Goal: Task Accomplishment & Management: Manage account settings

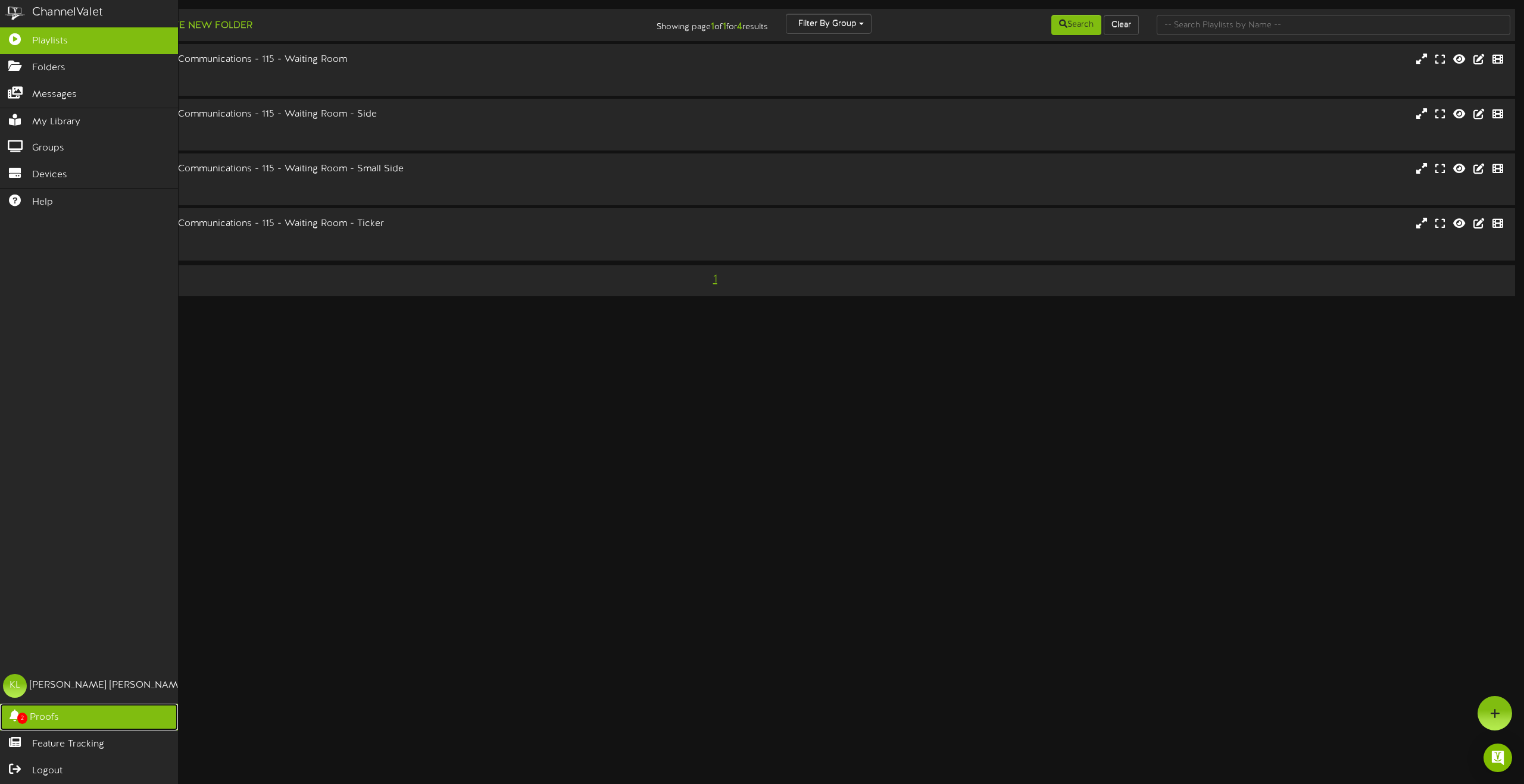
click at [39, 720] on span "Proofs" at bounding box center [44, 718] width 29 height 13
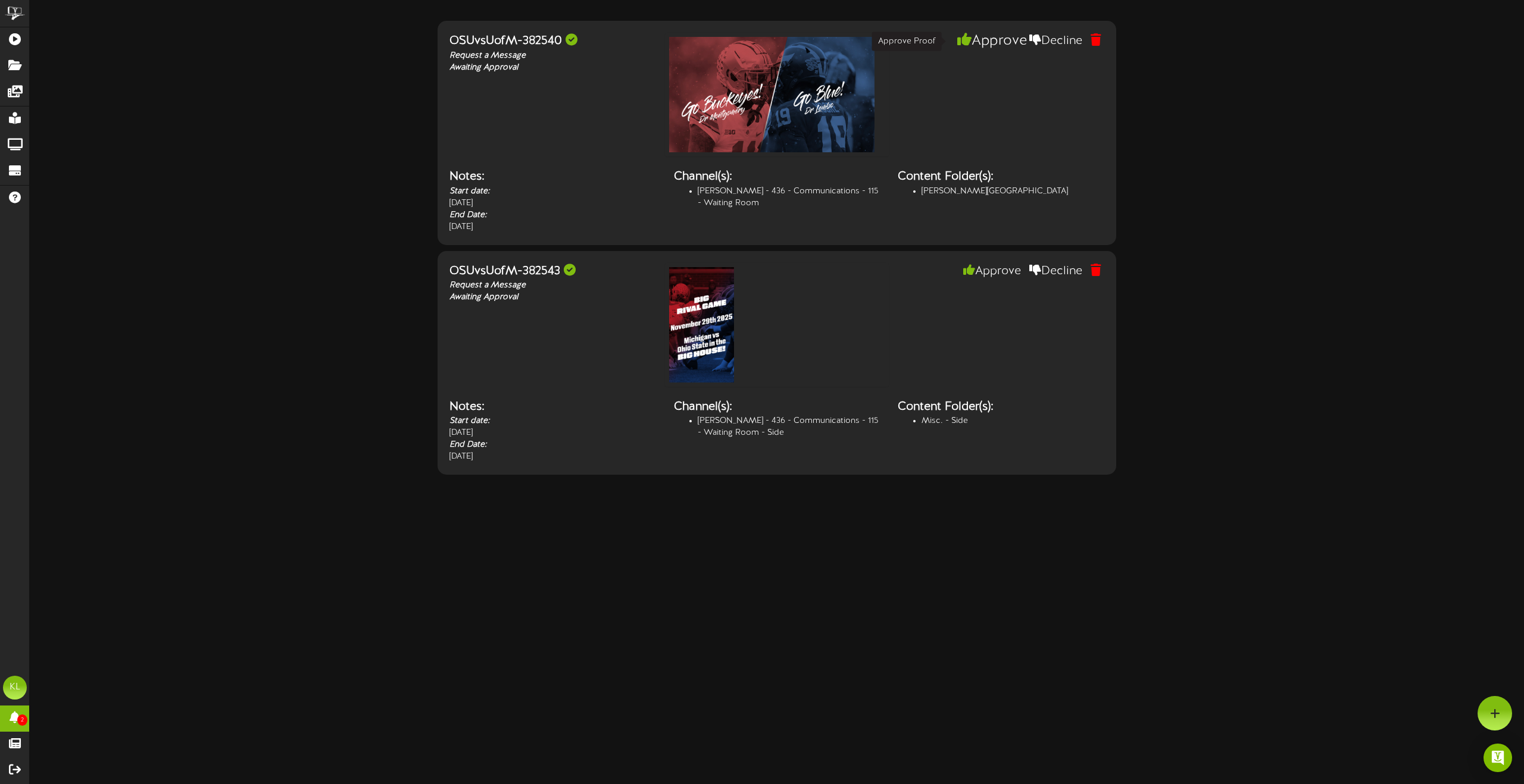
click at [992, 45] on button "Approve" at bounding box center [991, 41] width 76 height 20
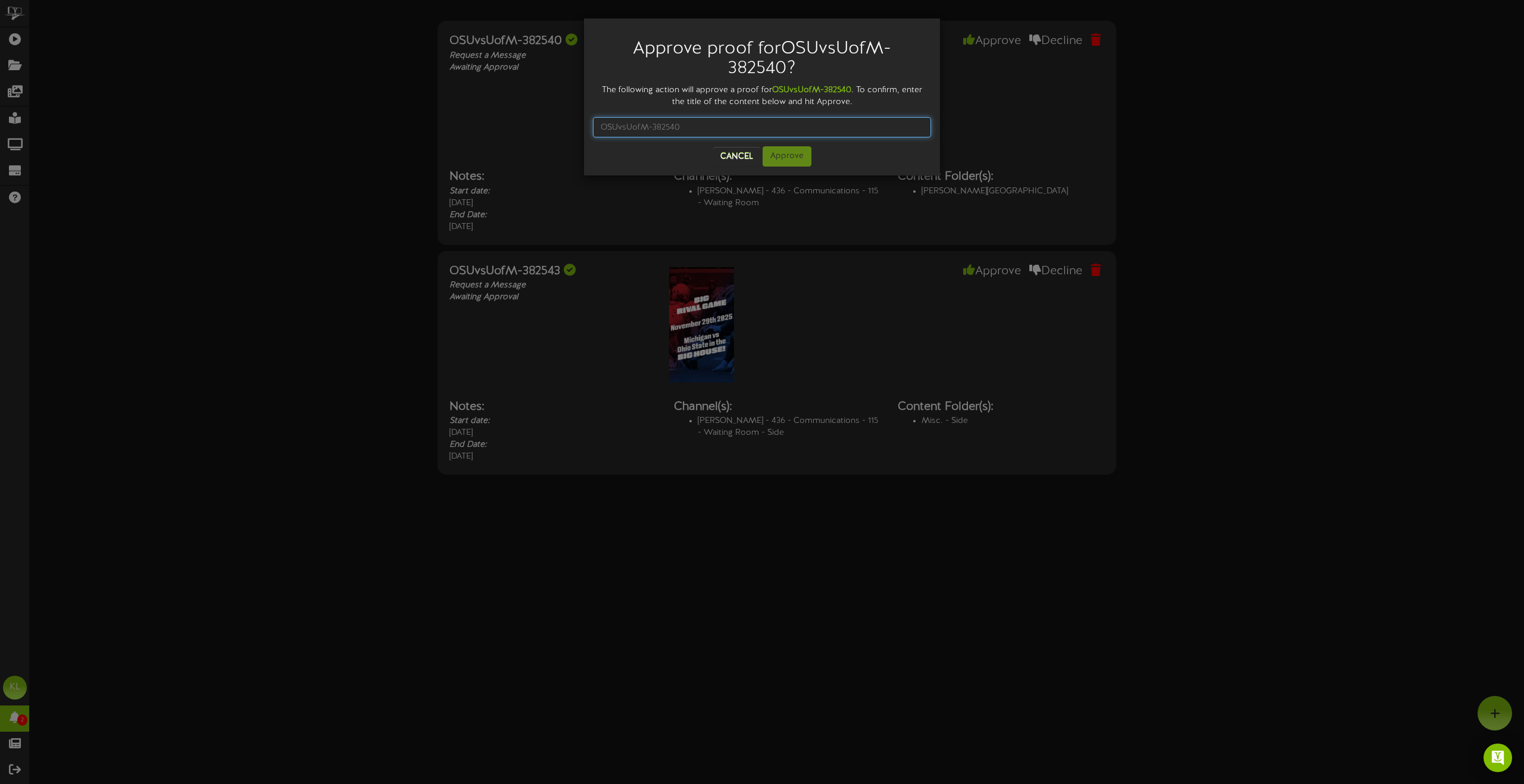
click at [708, 128] on input "text" at bounding box center [762, 128] width 338 height 20
click at [664, 125] on input "OSUvsUofM" at bounding box center [762, 128] width 338 height 20
type input "OSUvsUofM-382540"
click at [779, 161] on button "Approve" at bounding box center [787, 157] width 49 height 20
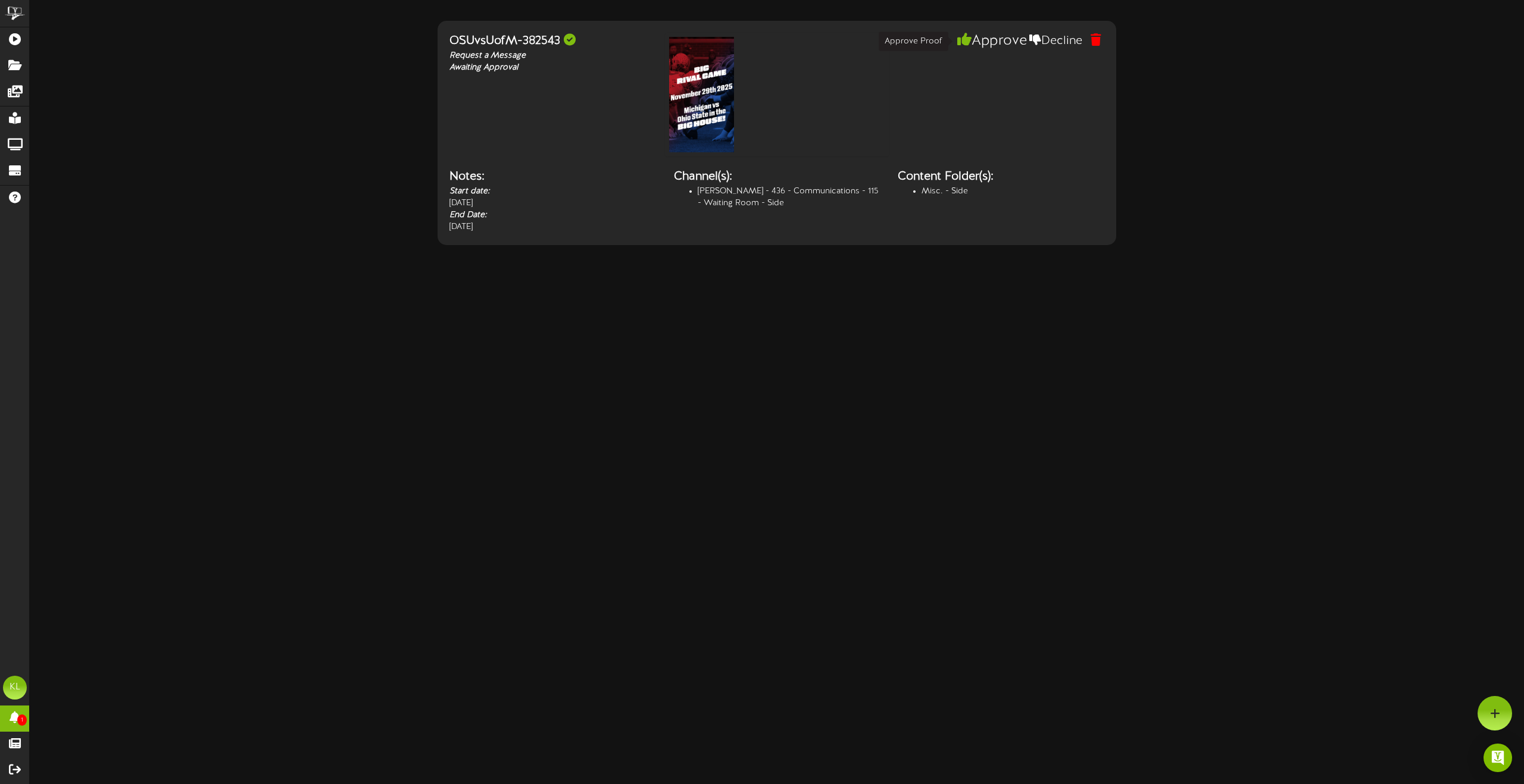
click at [992, 43] on button "Approve" at bounding box center [991, 41] width 76 height 20
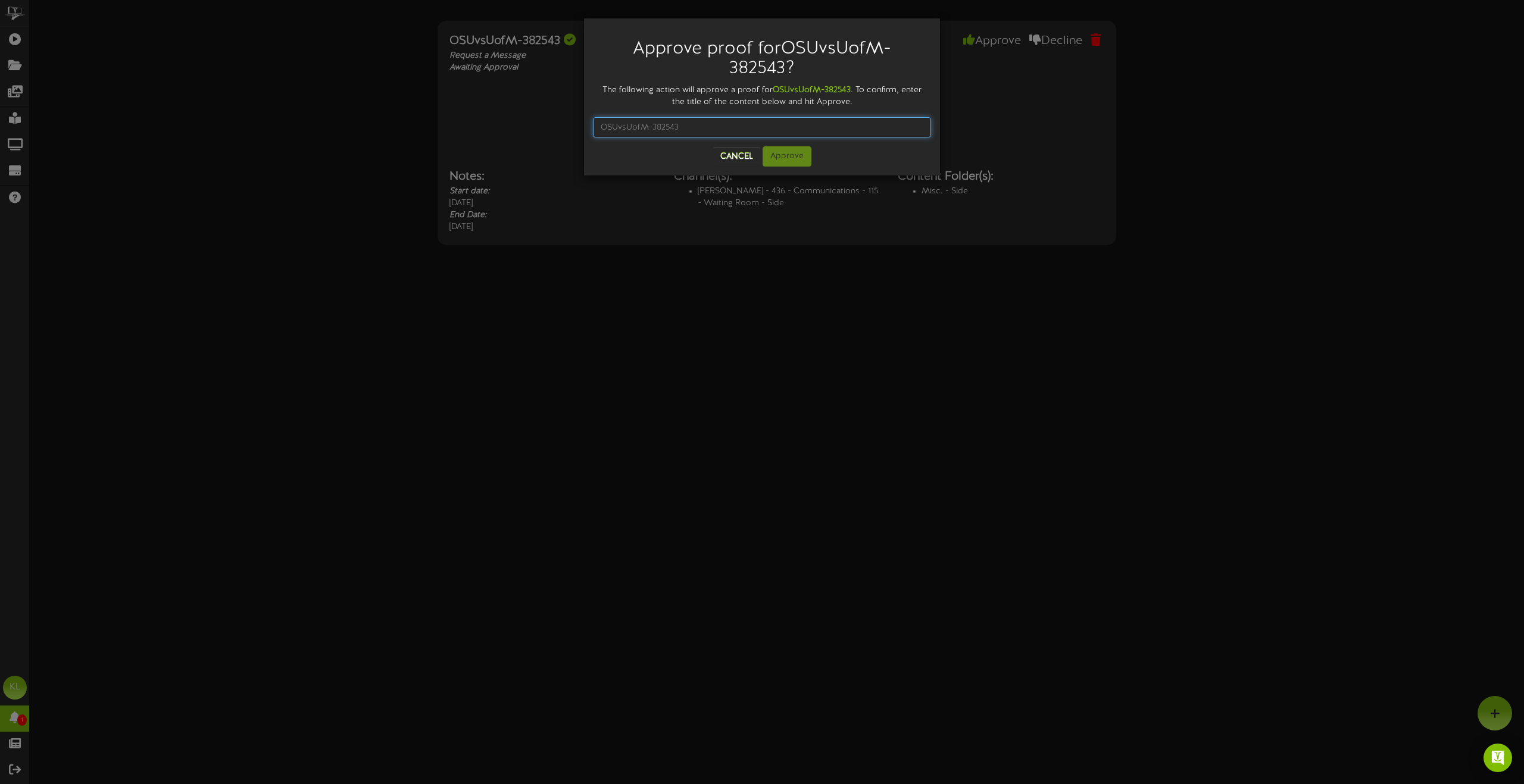
click at [720, 126] on input "text" at bounding box center [762, 128] width 338 height 20
type input "OSUvsUofM-382543"
click at [782, 156] on button "Approve" at bounding box center [787, 157] width 49 height 20
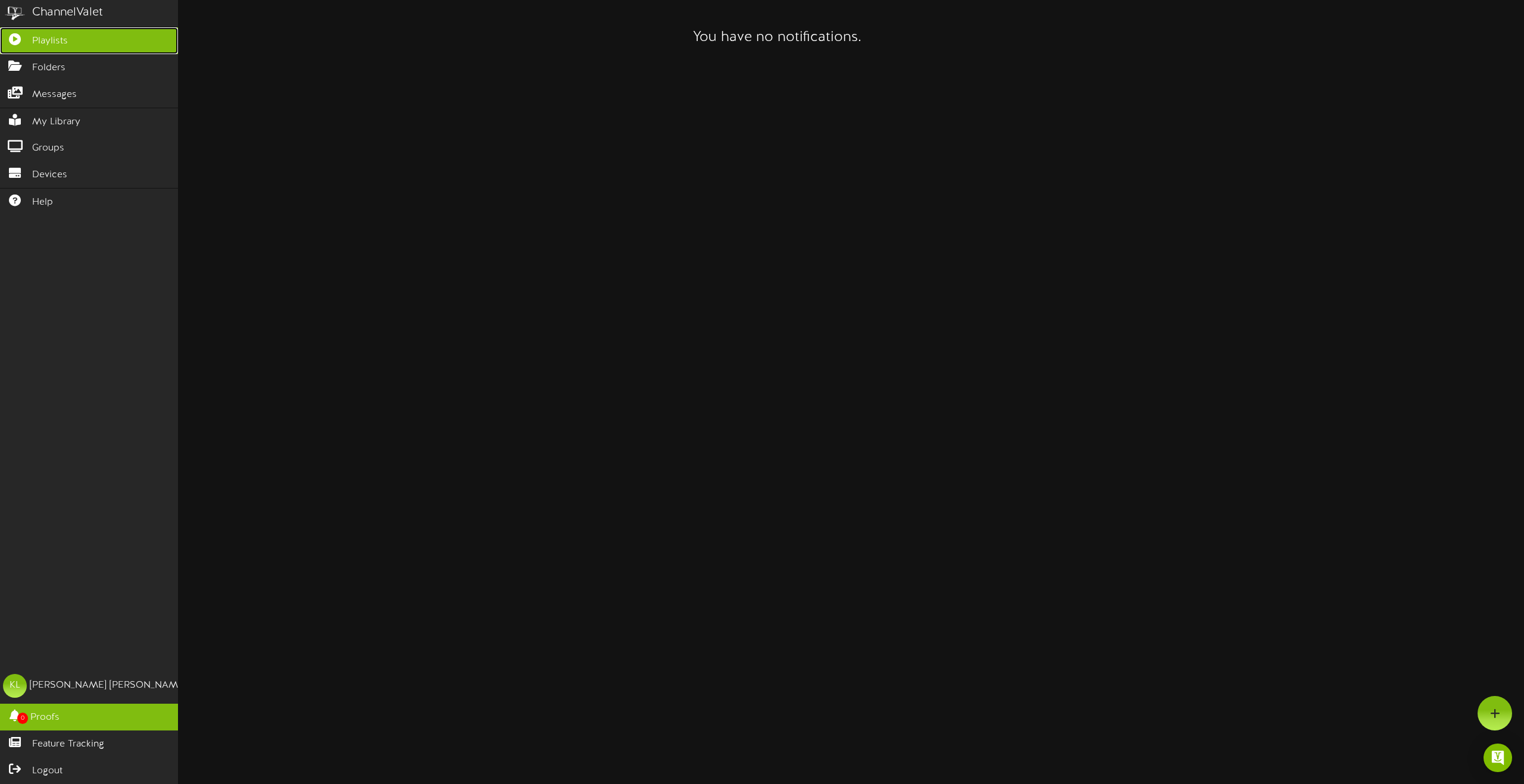
click at [45, 42] on span "Playlists" at bounding box center [50, 41] width 36 height 13
